Goal: Task Accomplishment & Management: Complete application form

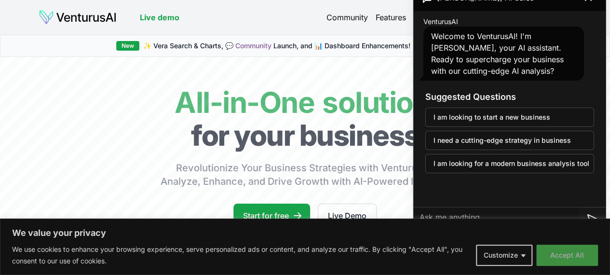
click at [547, 252] on button "Accept All" at bounding box center [567, 254] width 62 height 21
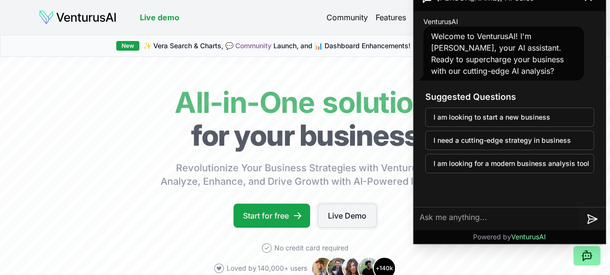
click at [345, 228] on link "Live Demo" at bounding box center [347, 215] width 59 height 24
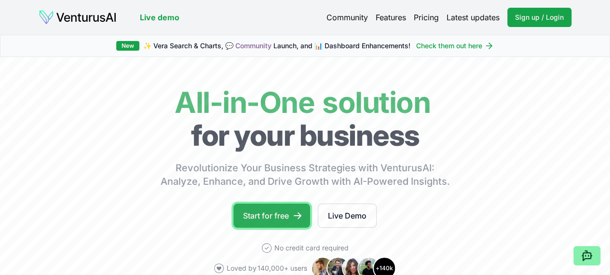
click at [278, 228] on link "Start for free" at bounding box center [271, 215] width 77 height 24
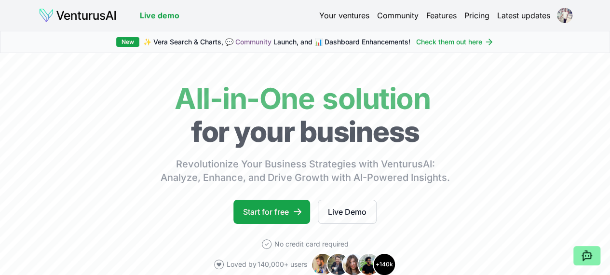
scroll to position [240, 0]
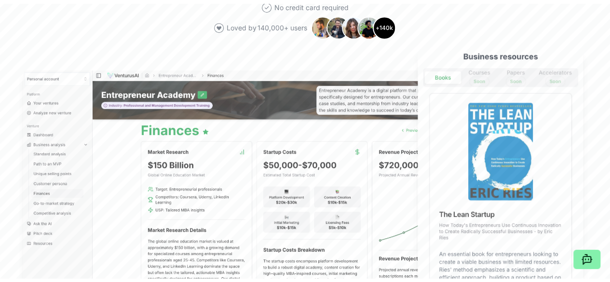
scroll to position [0, 0]
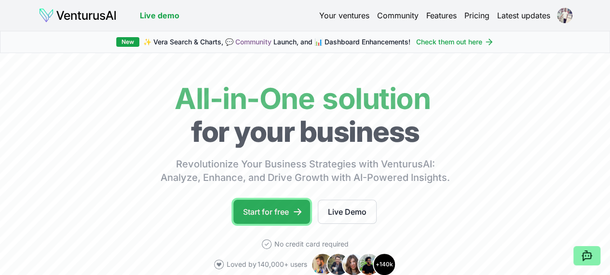
click at [278, 215] on link "Start for free" at bounding box center [271, 212] width 77 height 24
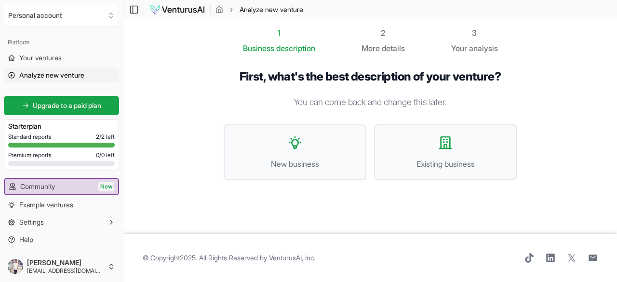
click at [230, 219] on div "1 Business description 2 More details 3 Your analysis First, what's the best de…" at bounding box center [370, 126] width 324 height 199
click at [295, 157] on button "New business" at bounding box center [295, 152] width 143 height 56
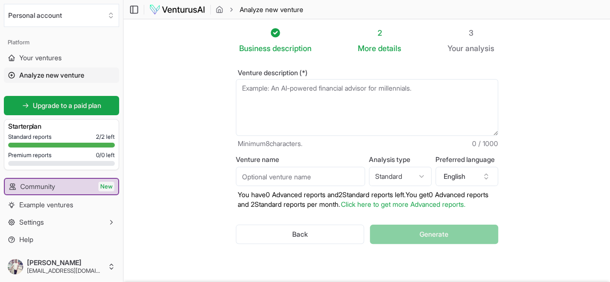
click at [258, 94] on textarea "Venture description (*)" at bounding box center [367, 107] width 262 height 57
click at [269, 178] on input "Venture name" at bounding box center [300, 176] width 129 height 19
click at [294, 103] on textarea "Venture description (*)" at bounding box center [367, 107] width 262 height 57
